Goal: Go to known website: Go to known website

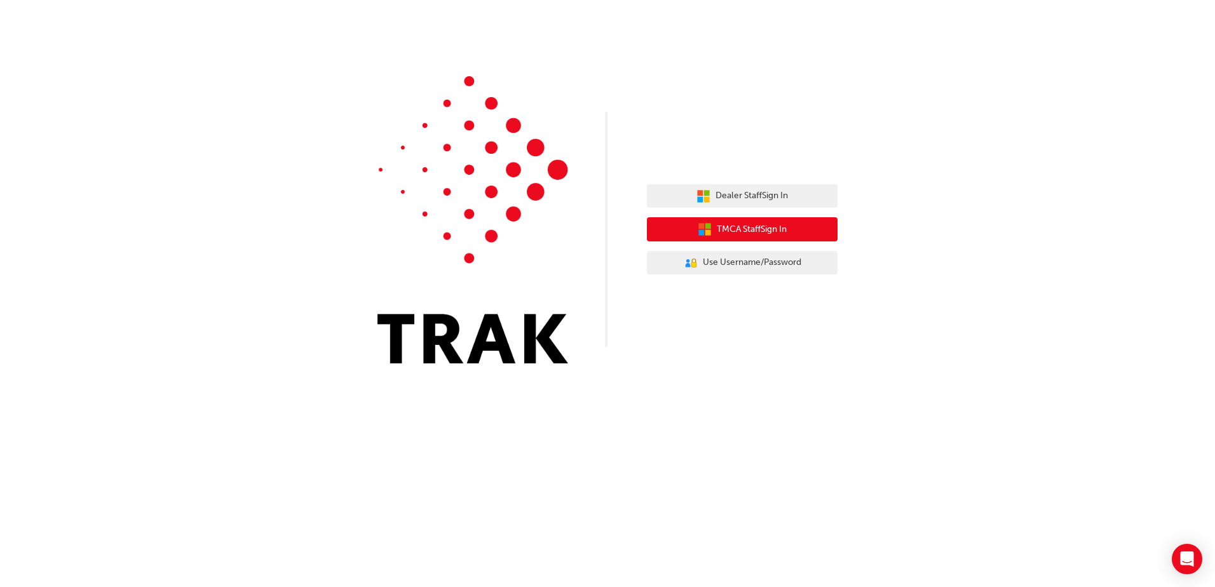
click at [766, 234] on span "TMCA Staff Sign In" at bounding box center [752, 229] width 70 height 15
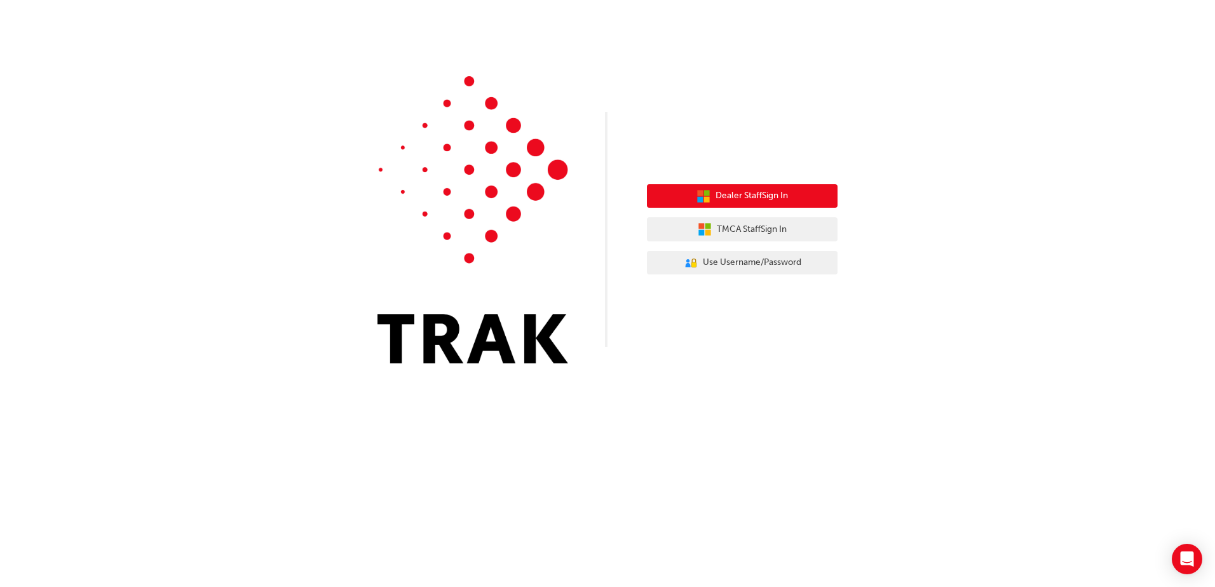
click at [797, 197] on button "Dealer Staff Sign In" at bounding box center [742, 196] width 191 height 24
